Goal: Transaction & Acquisition: Purchase product/service

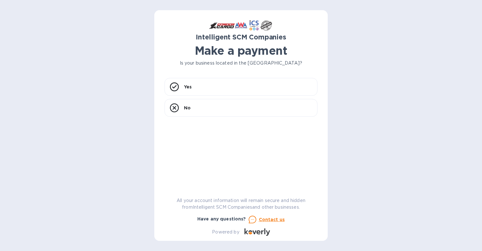
click at [193, 76] on div "Intelligent SCM Companies Make a payment Is your business located in [GEOGRAPHI…" at bounding box center [240, 128] width 153 height 216
click at [191, 87] on p "Yes" at bounding box center [188, 87] width 8 height 6
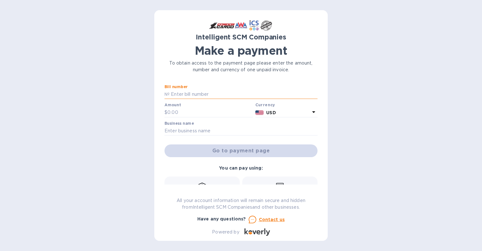
click at [182, 94] on input "text" at bounding box center [243, 95] width 148 height 10
paste input "S00512035"
type input "S00512035"
click at [218, 113] on input "text" at bounding box center [209, 113] width 85 height 10
type input "759.17"
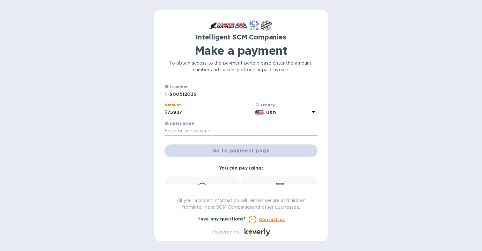
click at [191, 128] on input "text" at bounding box center [240, 131] width 153 height 10
type input "5411 LLC"
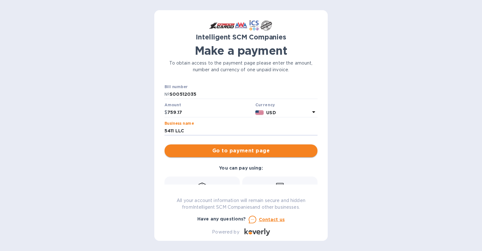
click at [247, 149] on span "Go to payment page" at bounding box center [240, 151] width 143 height 8
